Goal: Communication & Community: Answer question/provide support

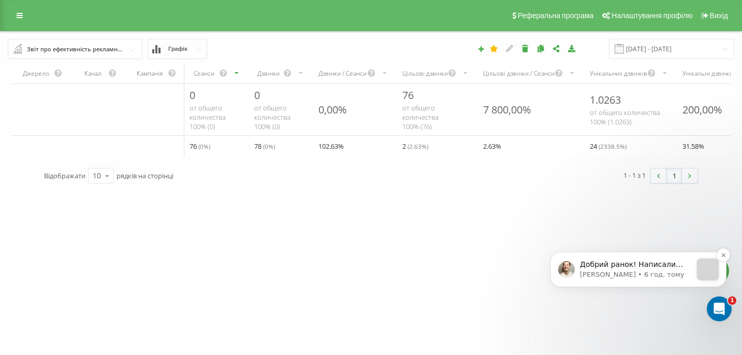
click at [608, 266] on p "Добрий ранок! Написали оператору, та отримали відповідь: По парі 380735450115 н…" at bounding box center [636, 264] width 112 height 10
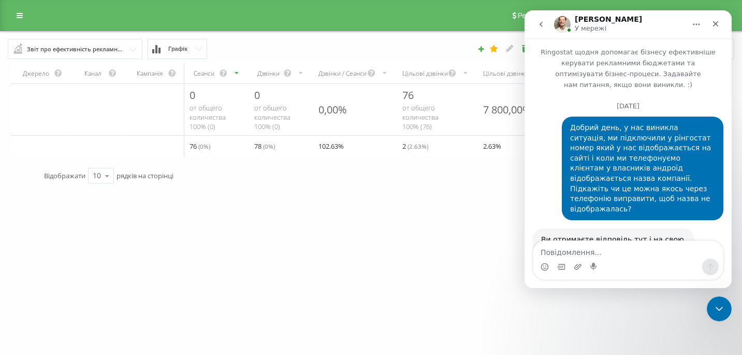
scroll to position [78, 0]
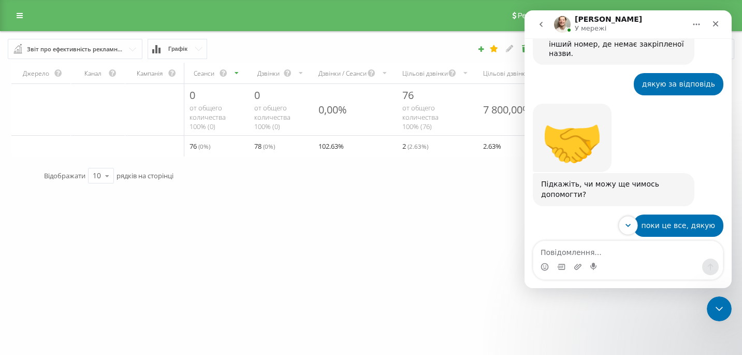
click at [629, 225] on icon "Scroll to bottom" at bounding box center [628, 225] width 5 height 3
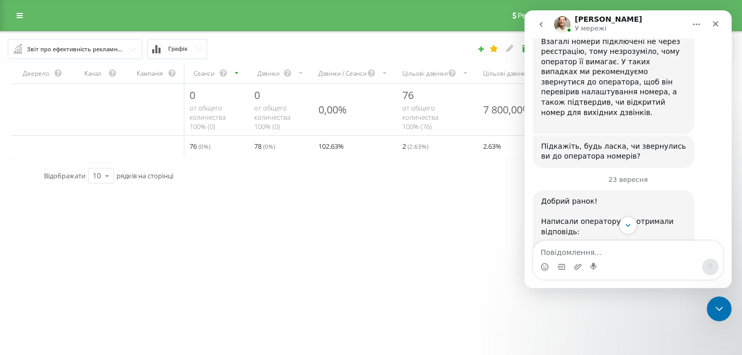
scroll to position [7593, 0]
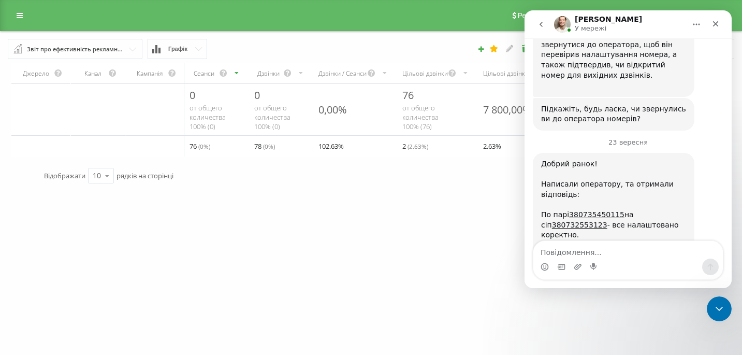
drag, startPoint x: 542, startPoint y: 178, endPoint x: 572, endPoint y: 205, distance: 40.7
copy div "З телефону, у якому встановлена SIM-карта з номером 380735450129 , введіть код:…"
click at [554, 250] on textarea "Повідомлення..." at bounding box center [628, 250] width 190 height 18
paste textarea "З телефону, у якому встановлена SIM-карта з номером 380735450129, введіть код: …"
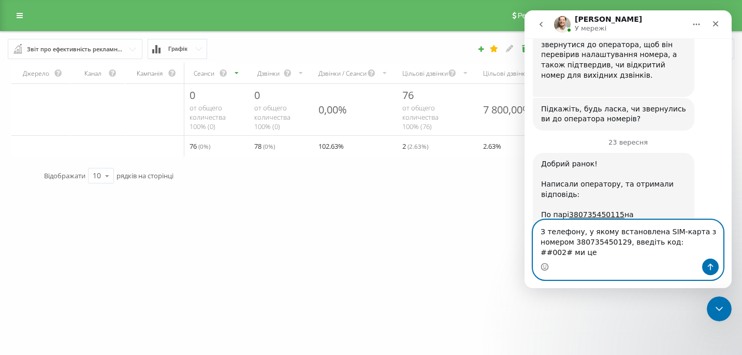
type textarea "З телефону, у якому встановлена SIM-карта з номером 380735450129, введіть код: …"
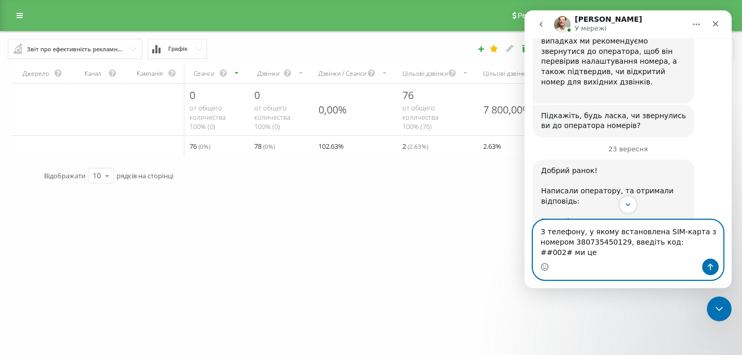
scroll to position [7613, 0]
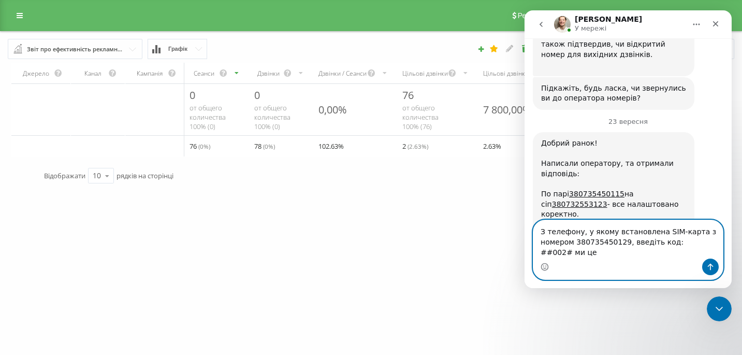
drag, startPoint x: 541, startPoint y: 232, endPoint x: 601, endPoint y: 255, distance: 64.9
click at [601, 255] on textarea "З телефону, у якому встановлена SIM-карта з номером 380735450129, введіть код: …" at bounding box center [628, 239] width 190 height 38
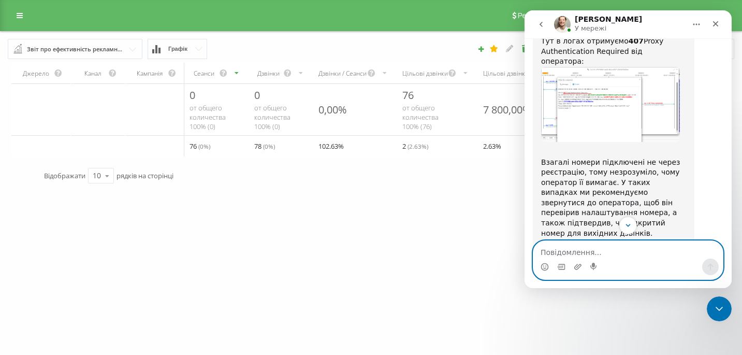
scroll to position [7426, 0]
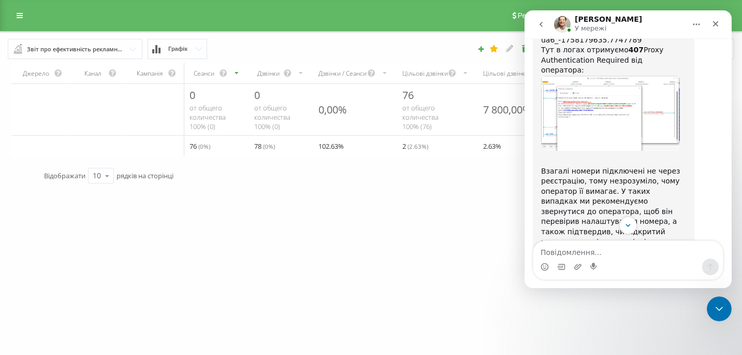
drag, startPoint x: 539, startPoint y: 98, endPoint x: 582, endPoint y: 120, distance: 47.7
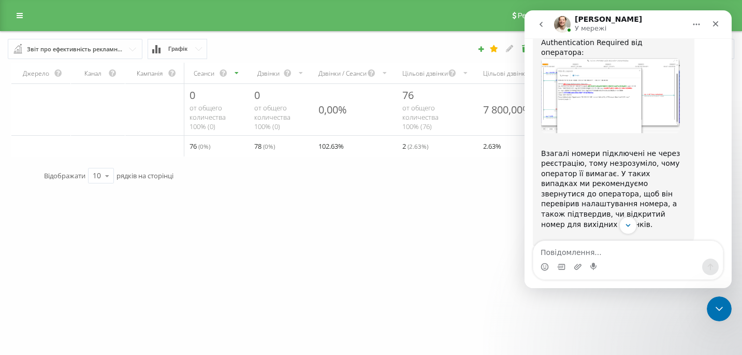
scroll to position [7414, 0]
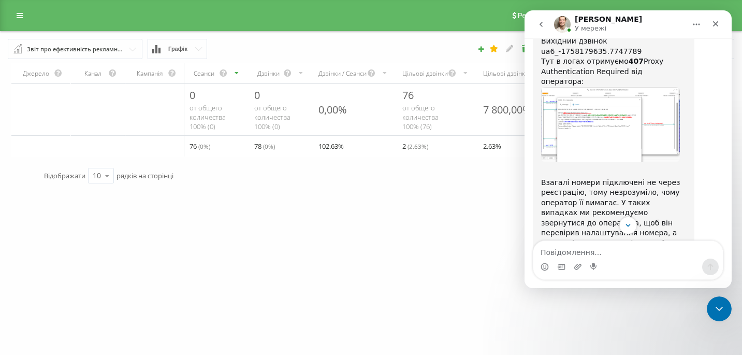
copy div "По парі 380735450115 на сіп 380732553123 - все налаштовано коректно."
click at [560, 254] on textarea "Повідомлення..." at bounding box center [628, 250] width 190 height 18
paste textarea "По парі 380735450115 на сіп 380732553123 - все налаштовано коректно."
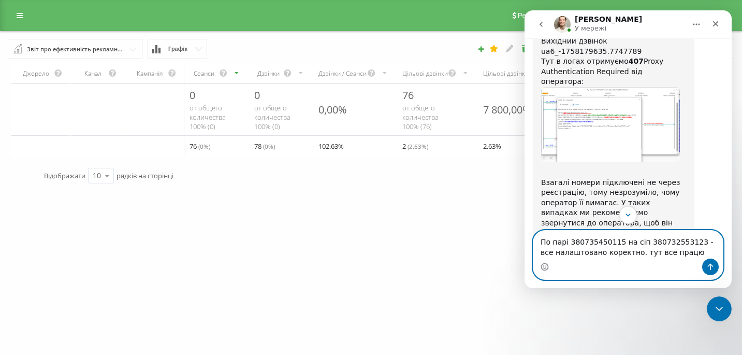
type textarea "По парі 380735450115 на сіп 380732553123 - все налаштовано коректно. тут все пр…"
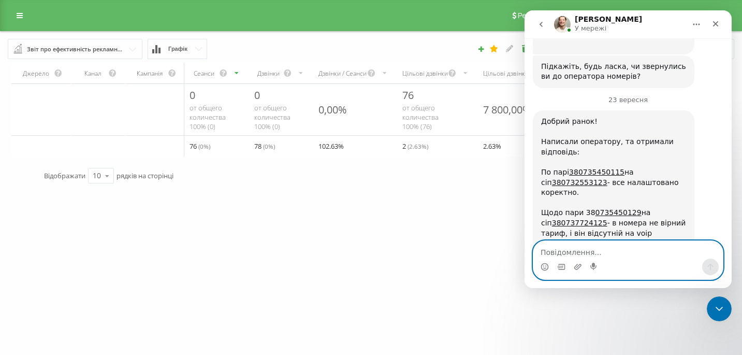
scroll to position [7644, 0]
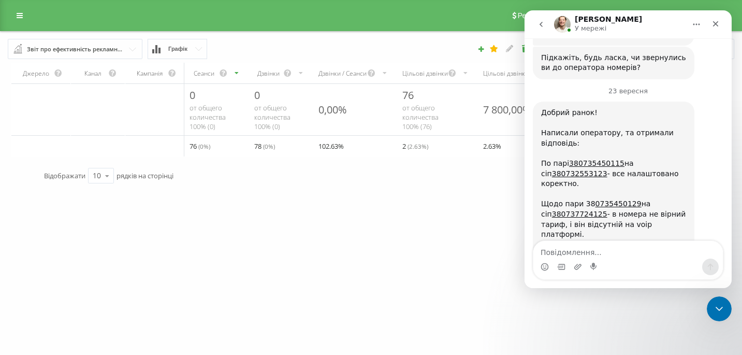
drag, startPoint x: 540, startPoint y: 126, endPoint x: 572, endPoint y: 151, distance: 41.0
click at [572, 151] on div "Добрий ранок! Написали оператору, та отримали відповідь: По парі 380735450115 н…" at bounding box center [614, 290] width 162 height 377
copy div "З телефону, у якому встановлена SIM-карта з номером 380735450129 , введіть код:…"
click at [548, 247] on textarea "Повідомлення..." at bounding box center [628, 250] width 190 height 18
paste textarea "З телефону, у якому встановлена SIM-карта з номером 380735450129, введіть код: …"
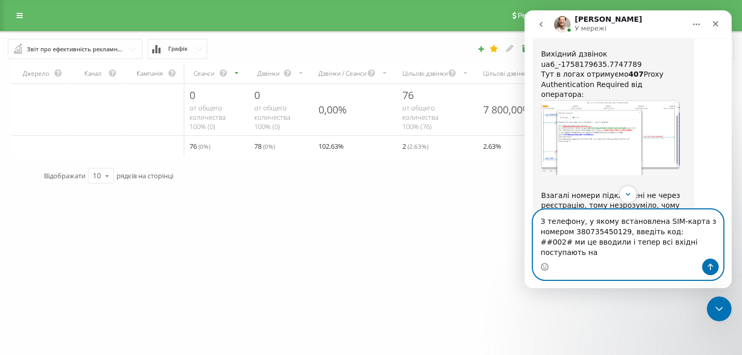
scroll to position [7411, 0]
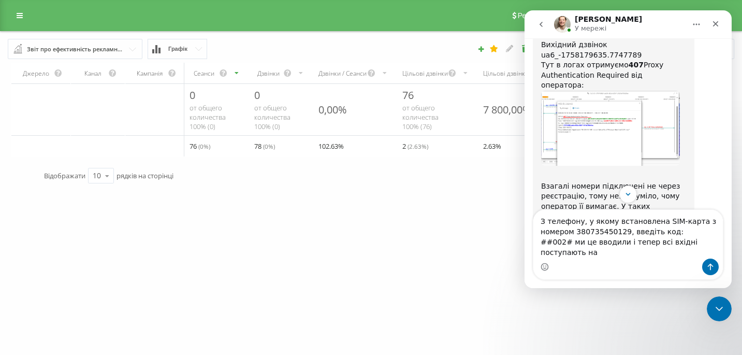
drag, startPoint x: 568, startPoint y: 114, endPoint x: 620, endPoint y: 115, distance: 52.8
copy div "380735450115"
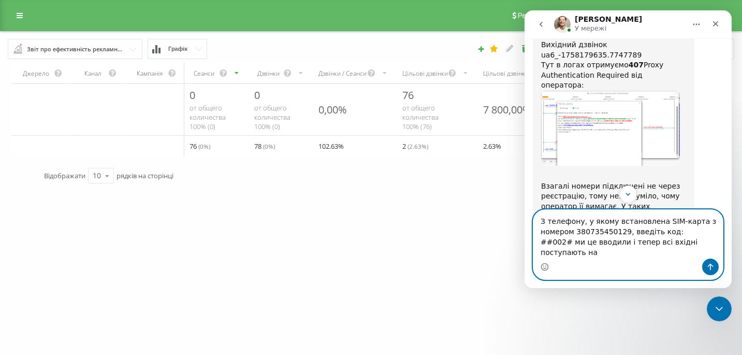
click at [595, 253] on textarea "З телефону, у якому встановлена SIM-карта з номером 380735450129, введіть код: …" at bounding box center [628, 234] width 190 height 49
paste textarea "380735450115"
type textarea "З телефону, у якому встановлена SIM-карта з номером 380735450129, введіть код: …"
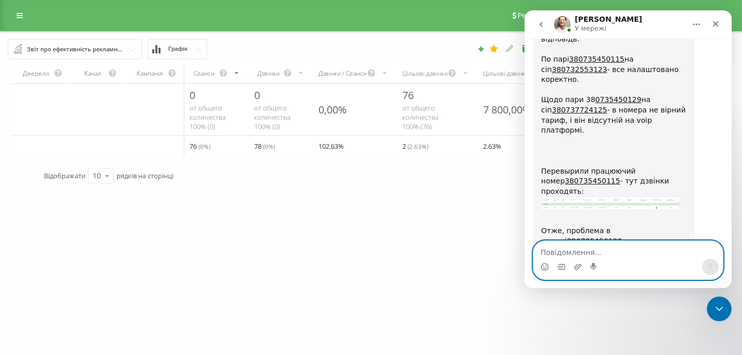
scroll to position [7749, 0]
